Goal: Task Accomplishment & Management: Complete application form

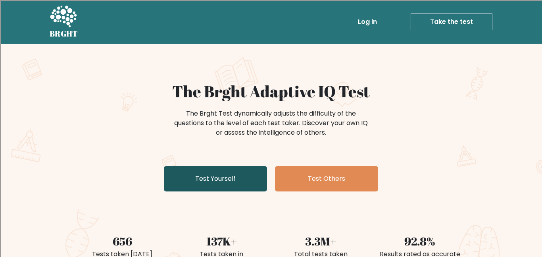
click at [239, 184] on link "Test Yourself" at bounding box center [215, 178] width 103 height 25
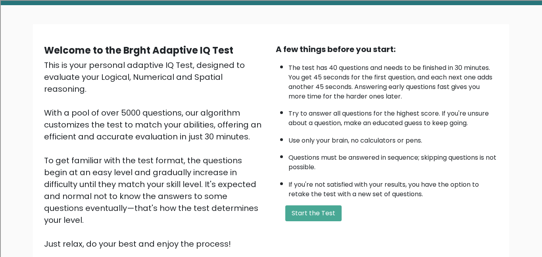
scroll to position [47, 0]
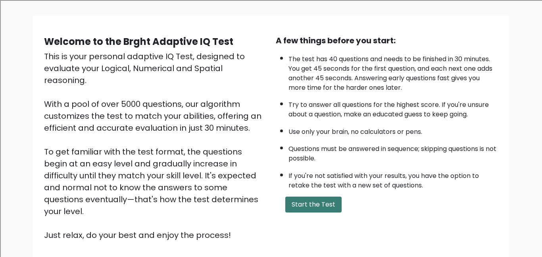
click at [312, 211] on button "Start the Test" at bounding box center [313, 204] width 56 height 16
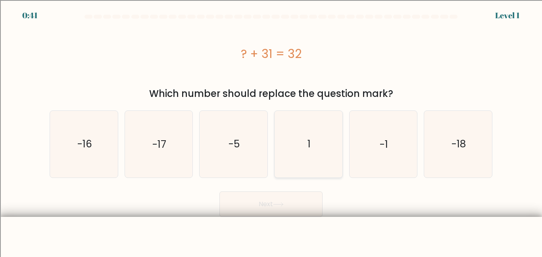
click at [295, 126] on icon "1" at bounding box center [308, 144] width 66 height 66
click at [271, 128] on input "d. 1" at bounding box center [271, 129] width 0 height 2
radio input "true"
click at [312, 209] on button "Next" at bounding box center [270, 203] width 103 height 25
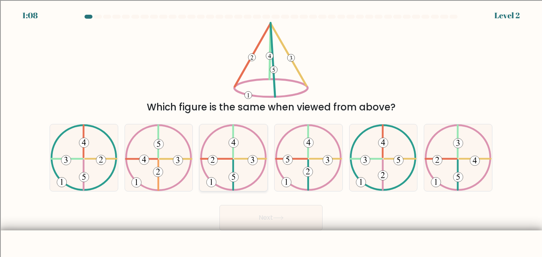
click at [232, 175] on icon at bounding box center [234, 177] width 4 height 6
click at [271, 130] on input "c." at bounding box center [271, 129] width 0 height 2
radio input "true"
click at [256, 221] on button "Next" at bounding box center [270, 217] width 103 height 25
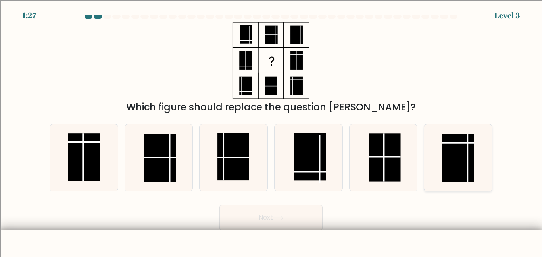
click at [431, 163] on icon at bounding box center [458, 157] width 66 height 66
click at [271, 130] on input "f." at bounding box center [271, 129] width 0 height 2
radio input "true"
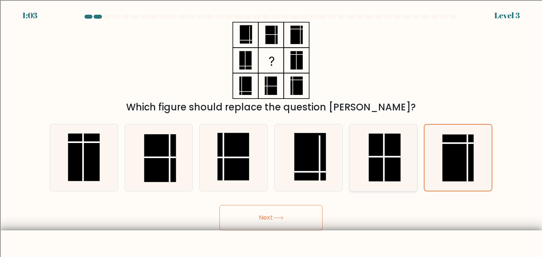
click at [382, 162] on rect at bounding box center [384, 158] width 32 height 48
click at [271, 130] on input "e." at bounding box center [271, 129] width 0 height 2
radio input "true"
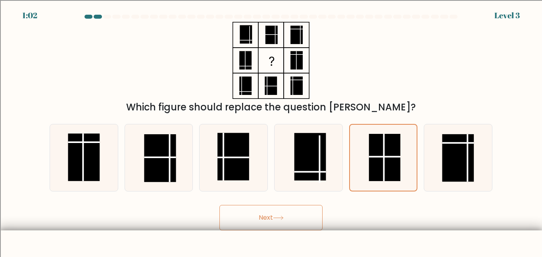
click at [258, 220] on button "Next" at bounding box center [270, 217] width 103 height 25
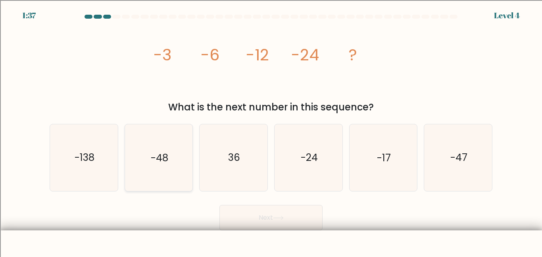
click at [163, 171] on icon "-48" at bounding box center [158, 157] width 66 height 66
click at [271, 130] on input "b. -48" at bounding box center [271, 129] width 0 height 2
radio input "true"
click at [243, 222] on button "Next" at bounding box center [270, 217] width 103 height 25
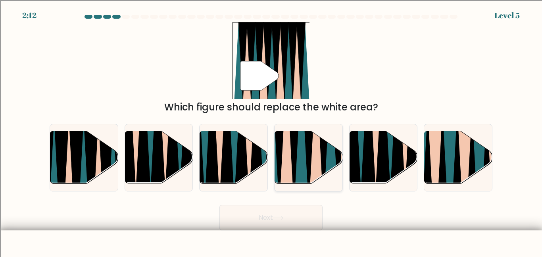
click at [297, 170] on icon at bounding box center [300, 130] width 15 height 135
click at [271, 130] on input "d." at bounding box center [271, 129] width 0 height 2
radio input "true"
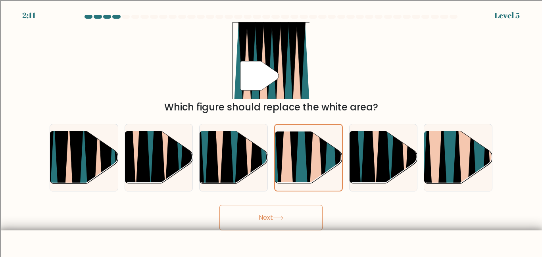
click at [278, 218] on icon at bounding box center [278, 217] width 11 height 4
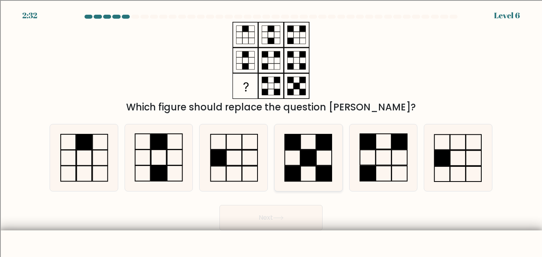
click at [313, 159] on rect at bounding box center [307, 157] width 15 height 15
click at [271, 130] on input "d." at bounding box center [271, 129] width 0 height 2
radio input "true"
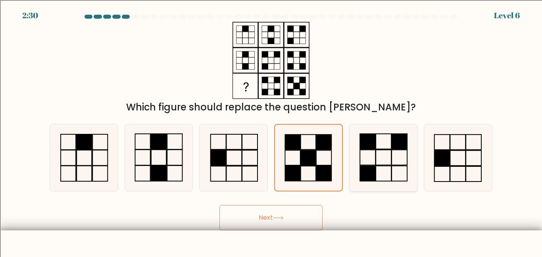
click at [378, 164] on rect at bounding box center [383, 157] width 15 height 15
click at [271, 130] on input "e." at bounding box center [271, 129] width 0 height 2
radio input "true"
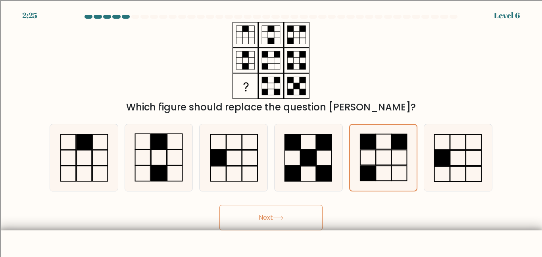
click at [313, 220] on button "Next" at bounding box center [270, 217] width 103 height 25
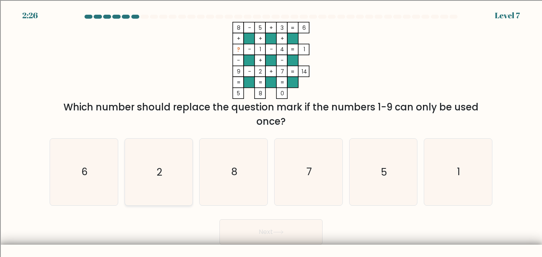
click at [180, 161] on icon "2" at bounding box center [158, 171] width 66 height 66
click at [271, 130] on input "b. 2" at bounding box center [271, 129] width 0 height 2
radio input "true"
click at [259, 238] on button "Next" at bounding box center [270, 231] width 103 height 25
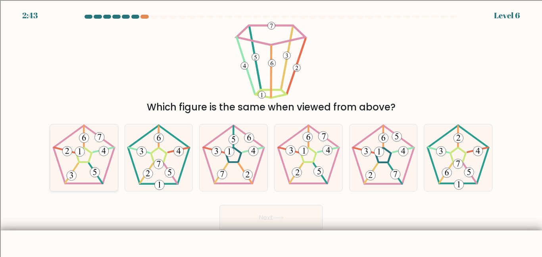
click at [68, 165] on icon at bounding box center [84, 157] width 66 height 66
click at [271, 130] on input "a." at bounding box center [271, 129] width 0 height 2
radio input "true"
click at [274, 219] on button "Next" at bounding box center [270, 217] width 103 height 25
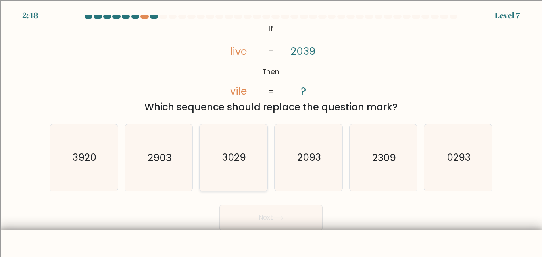
click at [250, 176] on icon "3029" at bounding box center [233, 157] width 66 height 66
click at [271, 130] on input "c. 3029" at bounding box center [271, 129] width 0 height 2
radio input "true"
click at [259, 220] on button "Next" at bounding box center [270, 217] width 103 height 25
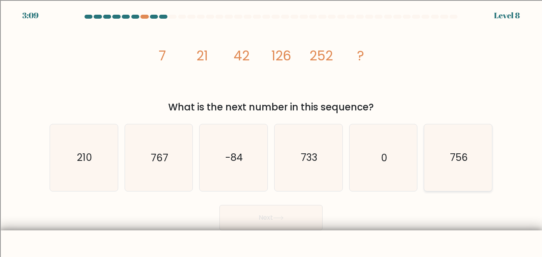
click at [438, 168] on icon "756" at bounding box center [458, 157] width 66 height 66
click at [271, 130] on input "f. 756" at bounding box center [271, 129] width 0 height 2
radio input "true"
click at [257, 217] on button "Next" at bounding box center [270, 217] width 103 height 25
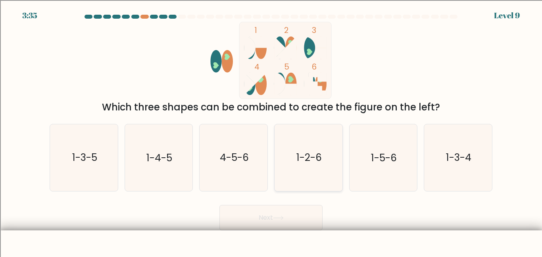
click at [315, 175] on icon "1-2-6" at bounding box center [308, 157] width 66 height 66
click at [271, 130] on input "d. 1-2-6" at bounding box center [271, 129] width 0 height 2
radio input "true"
click at [300, 219] on button "Next" at bounding box center [270, 217] width 103 height 25
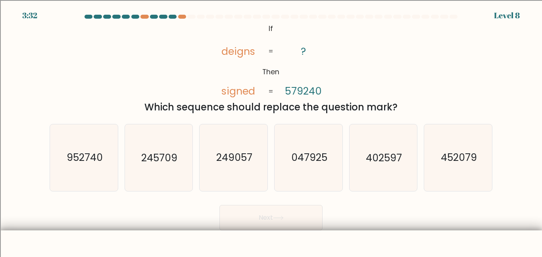
click at [300, 219] on button "Next" at bounding box center [270, 217] width 103 height 25
